Goal: Task Accomplishment & Management: Use online tool/utility

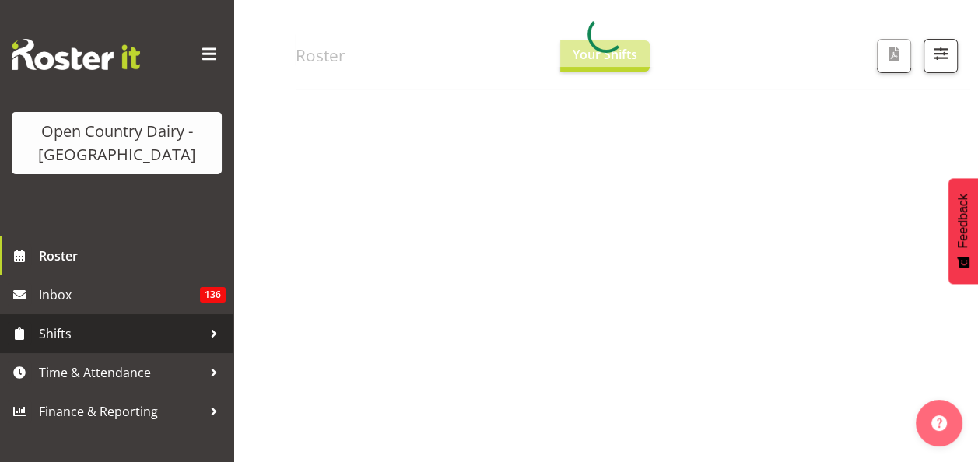
scroll to position [156, 0]
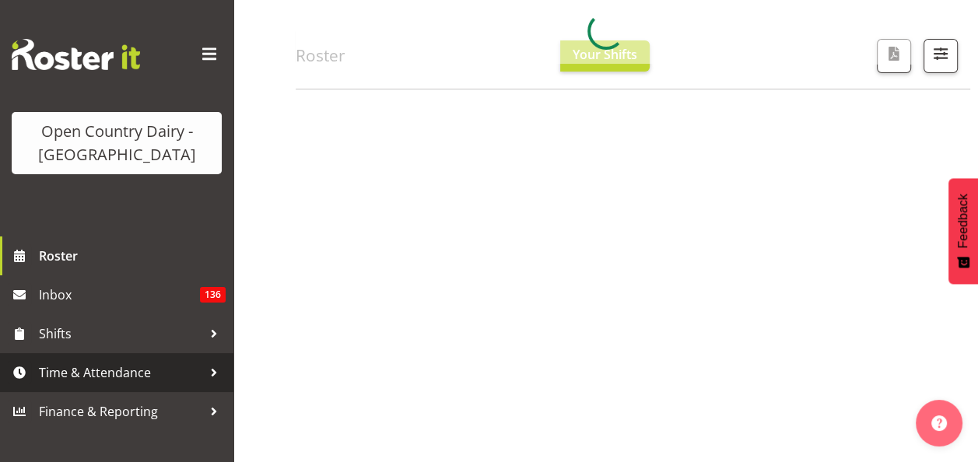
click at [111, 374] on span "Time & Attendance" at bounding box center [120, 372] width 163 height 23
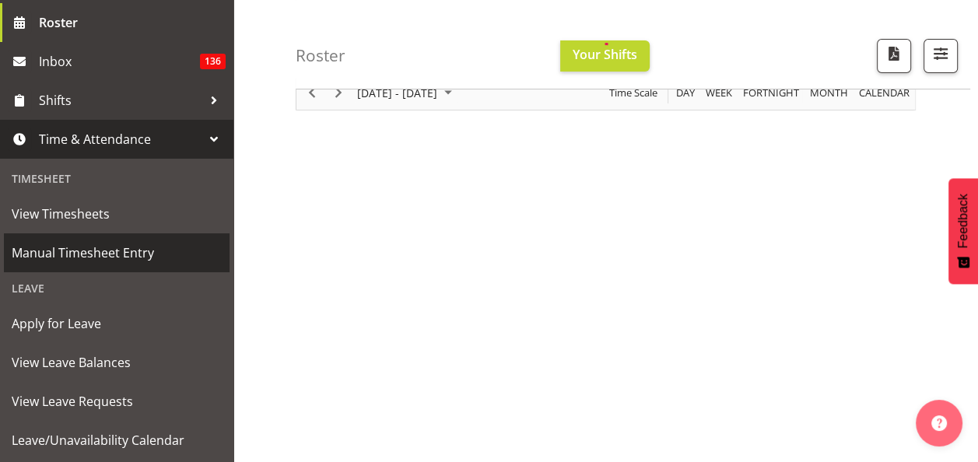
scroll to position [194, 0]
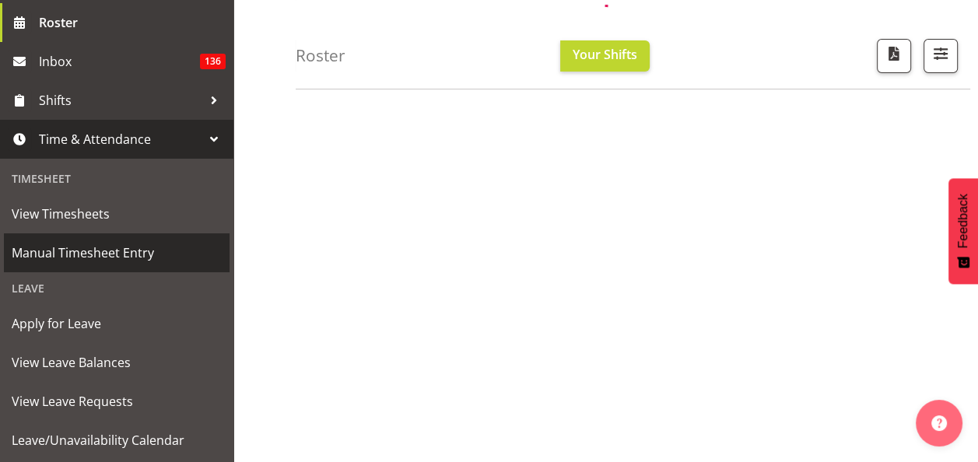
click at [106, 252] on span "Manual Timesheet Entry" at bounding box center [117, 252] width 210 height 23
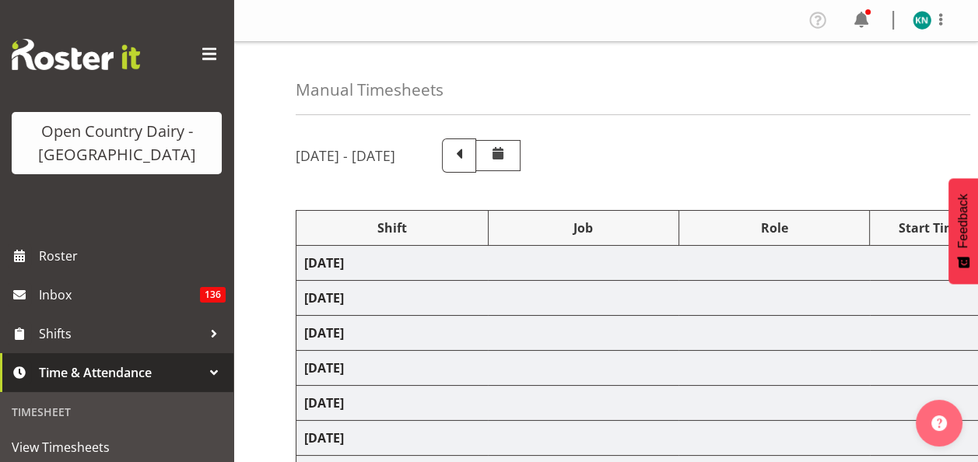
select select "10670"
select select "80480"
select select "80486"
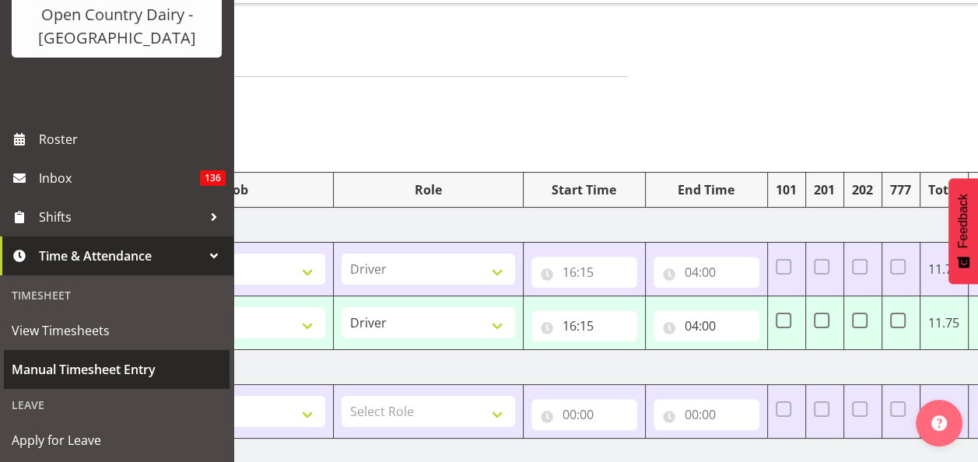
scroll to position [156, 0]
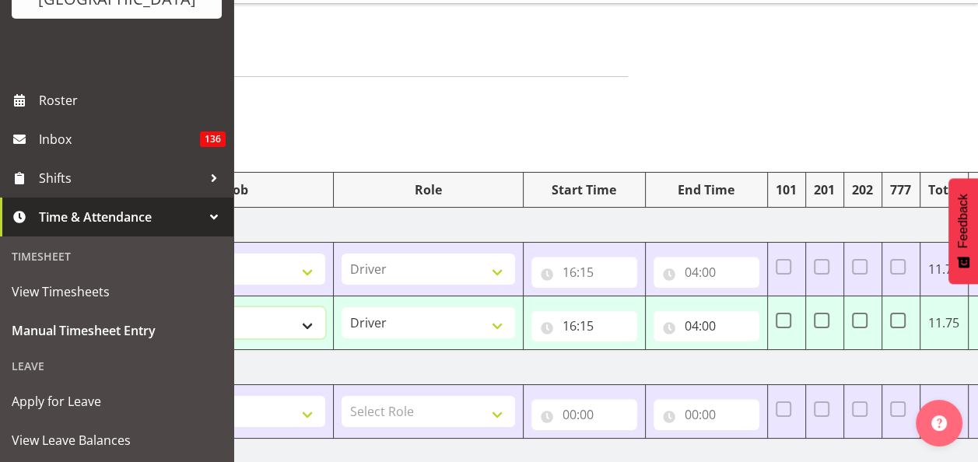
click at [305, 324] on select "Select Job Connecting /unconnecting Trailers Driving Meeting Milk Testing" at bounding box center [239, 322] width 174 height 31
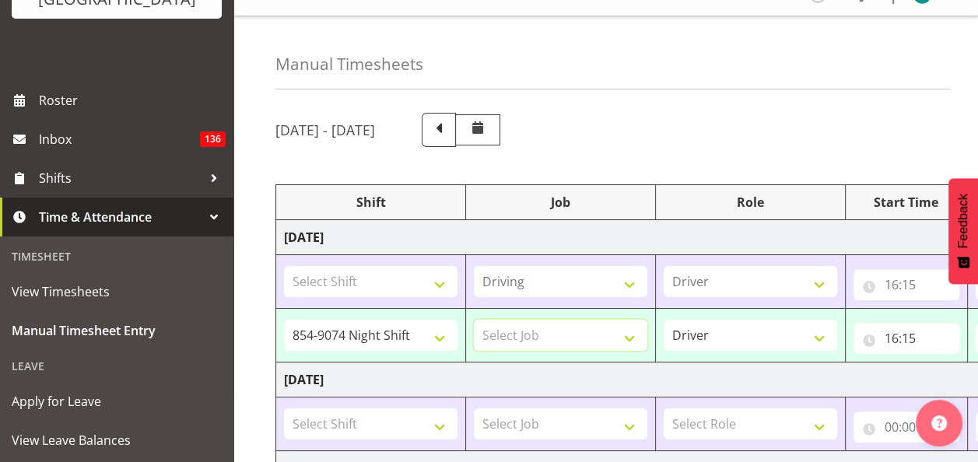
scroll to position [0, 0]
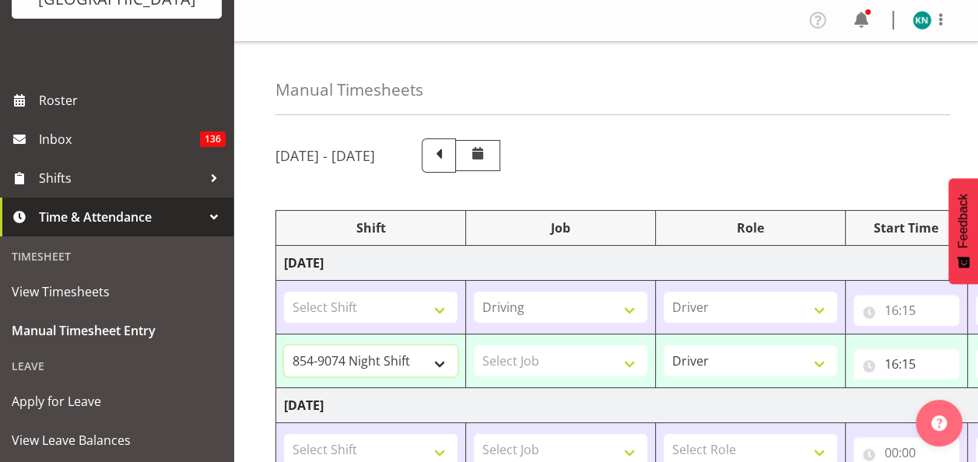
click at [437, 360] on select "734 Day Shift 734 Night Shift 735 Dayshift 735 Night Shift 736 Day Shift 736 Ni…" at bounding box center [371, 361] width 174 height 31
click at [768, 164] on div "[DATE] - [DATE]" at bounding box center [586, 156] width 620 height 34
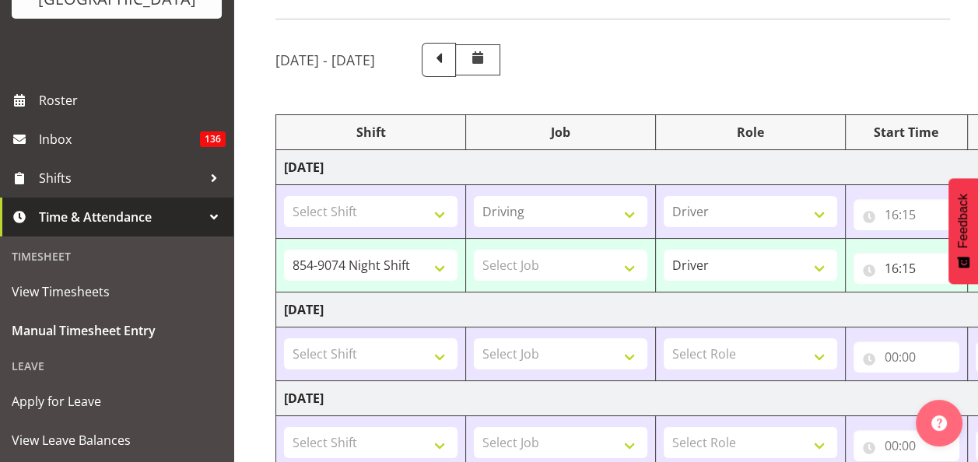
scroll to position [38, 0]
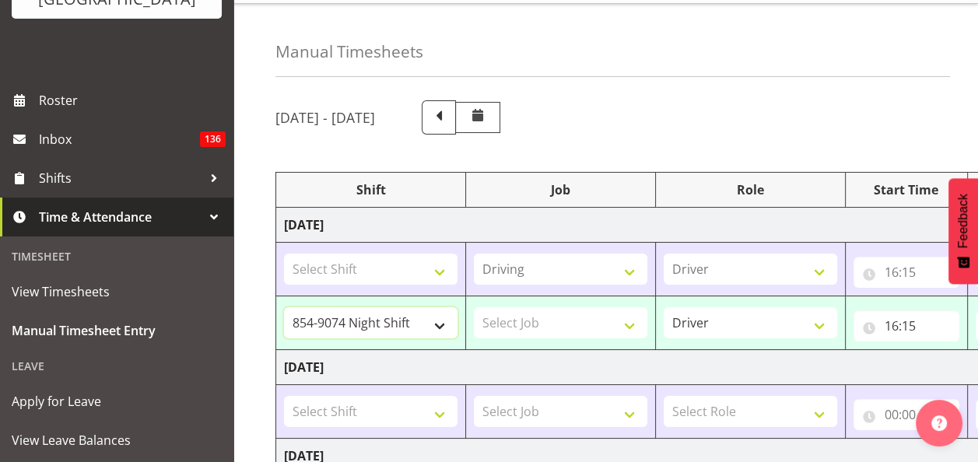
click at [449, 319] on select "734 Day Shift 734 Night Shift 735 Dayshift 735 Night Shift 736 Day Shift 736 Ni…" at bounding box center [371, 322] width 174 height 31
click at [400, 317] on select "734 Day Shift 734 Night Shift 735 Dayshift 735 Night Shift 736 Day Shift 736 Ni…" at bounding box center [371, 322] width 174 height 31
drag, startPoint x: 414, startPoint y: 318, endPoint x: 403, endPoint y: 319, distance: 10.9
drag, startPoint x: 403, startPoint y: 319, endPoint x: 300, endPoint y: 152, distance: 196.4
